Goal: Transaction & Acquisition: Obtain resource

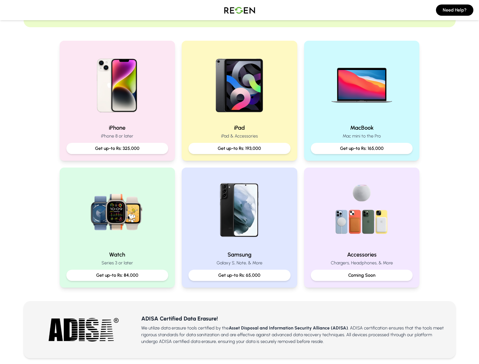
scroll to position [84, 0]
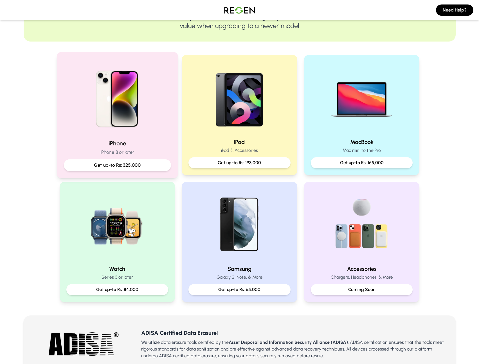
click at [118, 167] on p "Get up-to Rs: 325,000" at bounding box center [117, 165] width 98 height 7
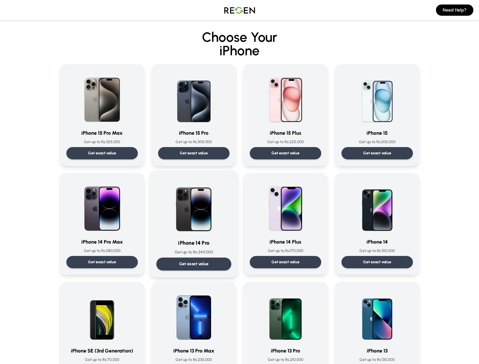
click at [199, 263] on p "Get exact value" at bounding box center [194, 264] width 30 height 6
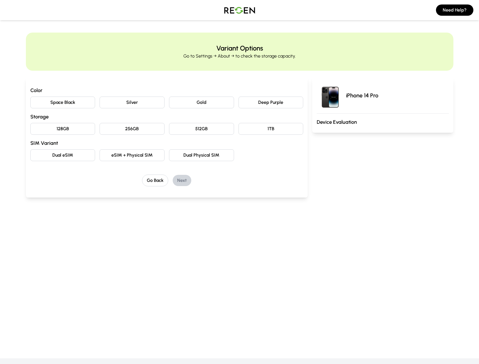
click at [74, 101] on button "Space Black" at bounding box center [62, 103] width 65 height 12
click at [125, 131] on button "256GB" at bounding box center [131, 129] width 65 height 12
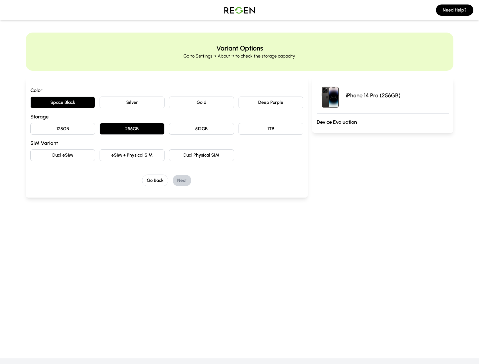
click at [150, 156] on button "eSIM + Physical SIM" at bounding box center [131, 155] width 65 height 12
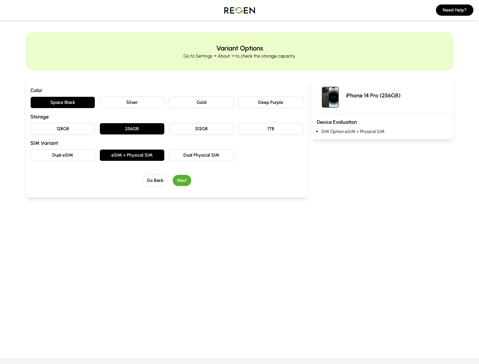
click at [181, 178] on button "Next" at bounding box center [182, 180] width 19 height 11
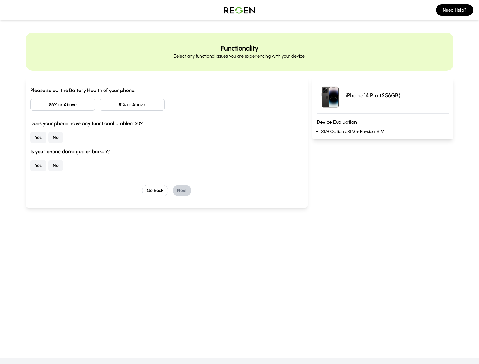
click at [78, 101] on button "86% or Above" at bounding box center [62, 105] width 65 height 12
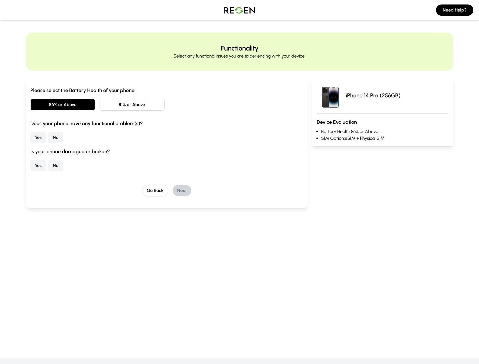
click at [55, 137] on button "No" at bounding box center [55, 137] width 15 height 11
click at [58, 164] on button "No" at bounding box center [55, 165] width 15 height 11
click at [184, 189] on button "Next" at bounding box center [182, 190] width 19 height 11
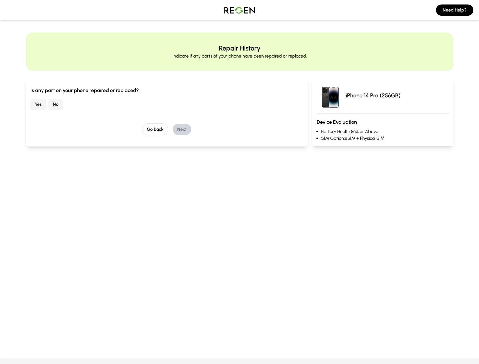
click at [58, 102] on button "No" at bounding box center [55, 104] width 15 height 11
click at [181, 130] on button "Next" at bounding box center [182, 129] width 19 height 11
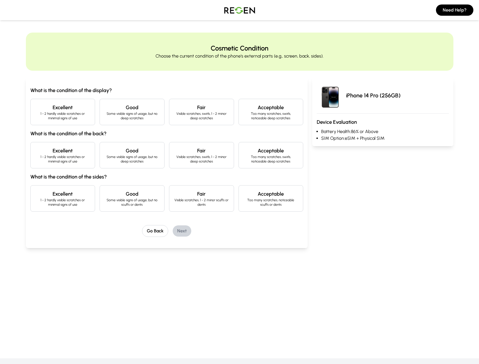
click at [79, 108] on h4 "Excellent" at bounding box center [62, 108] width 55 height 8
click at [70, 147] on h4 "Excellent" at bounding box center [62, 151] width 55 height 8
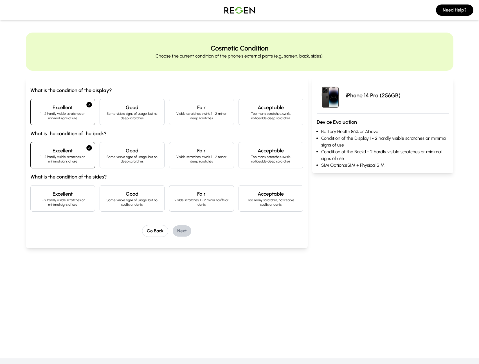
click at [78, 191] on h4 "Excellent" at bounding box center [62, 194] width 55 height 8
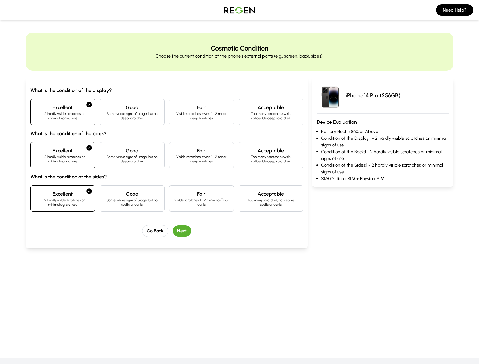
click at [181, 228] on button "Next" at bounding box center [182, 231] width 19 height 11
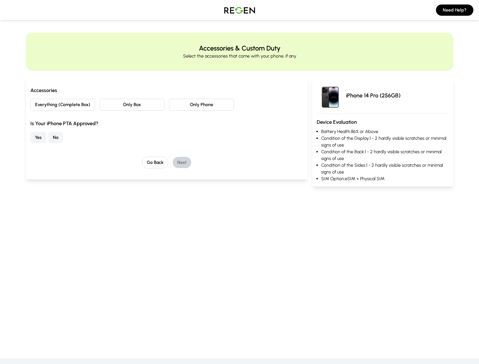
click at [144, 105] on button "Only Box" at bounding box center [131, 105] width 65 height 12
click at [38, 135] on button "Yes" at bounding box center [38, 137] width 16 height 11
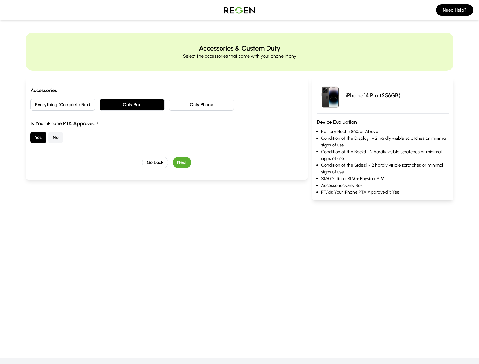
click at [180, 160] on button "Next" at bounding box center [182, 162] width 19 height 11
